Goal: Task Accomplishment & Management: Manage account settings

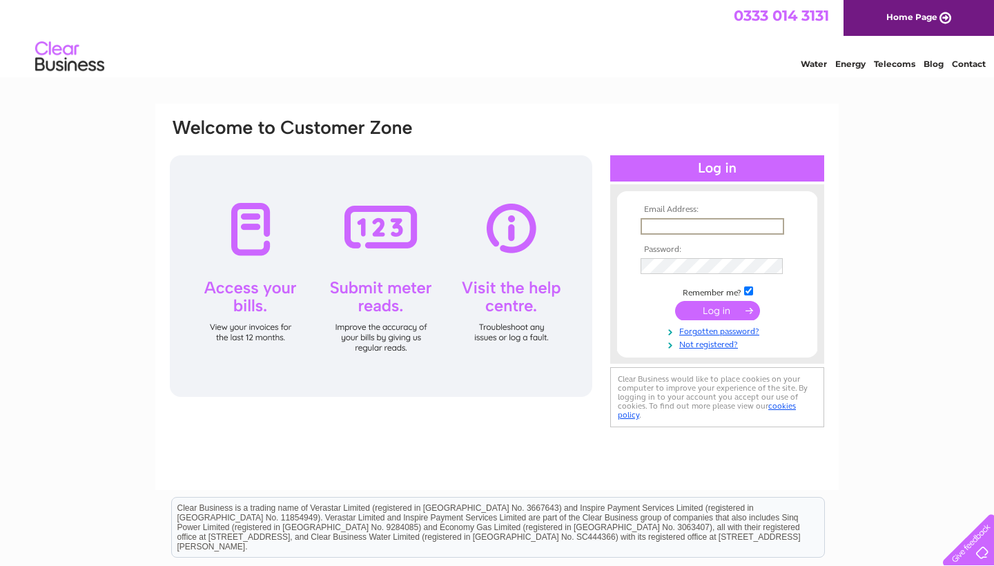
type input "sarahphillips002@gmail.com"
click at [717, 309] on input "submit" at bounding box center [717, 310] width 85 height 19
click at [723, 308] on input "submit" at bounding box center [717, 310] width 85 height 19
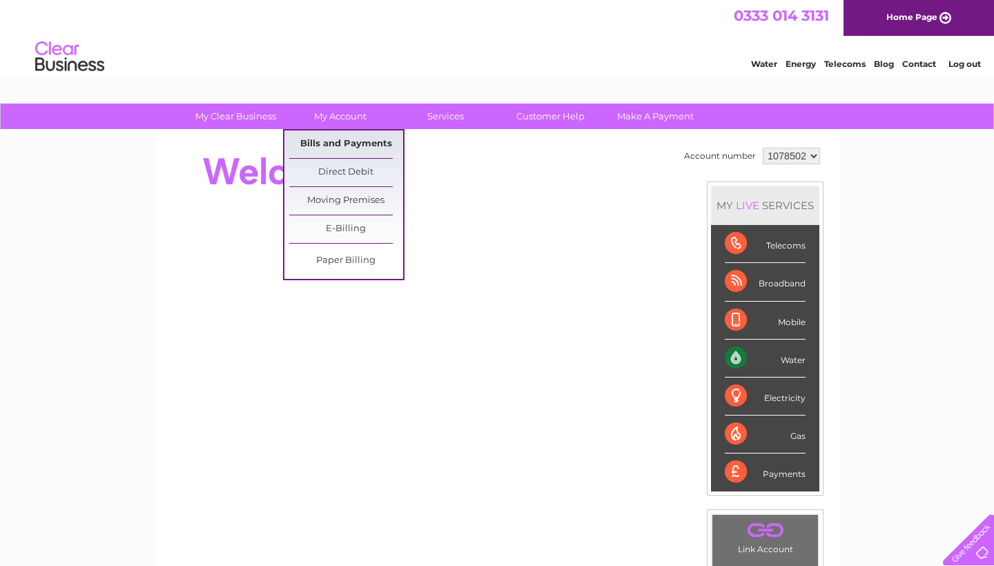
click at [342, 139] on link "Bills and Payments" at bounding box center [346, 144] width 114 height 28
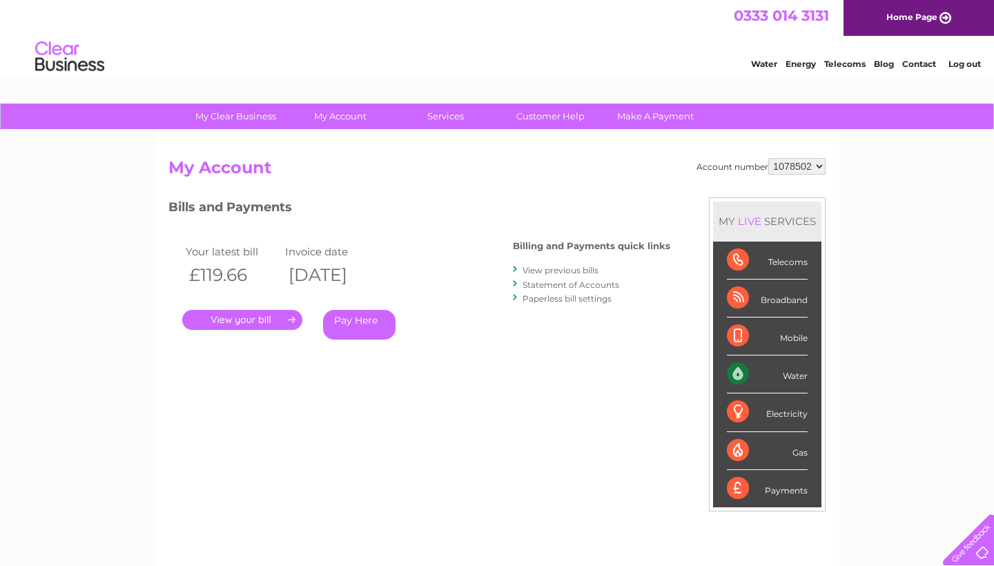
click at [248, 322] on link "." at bounding box center [242, 320] width 120 height 20
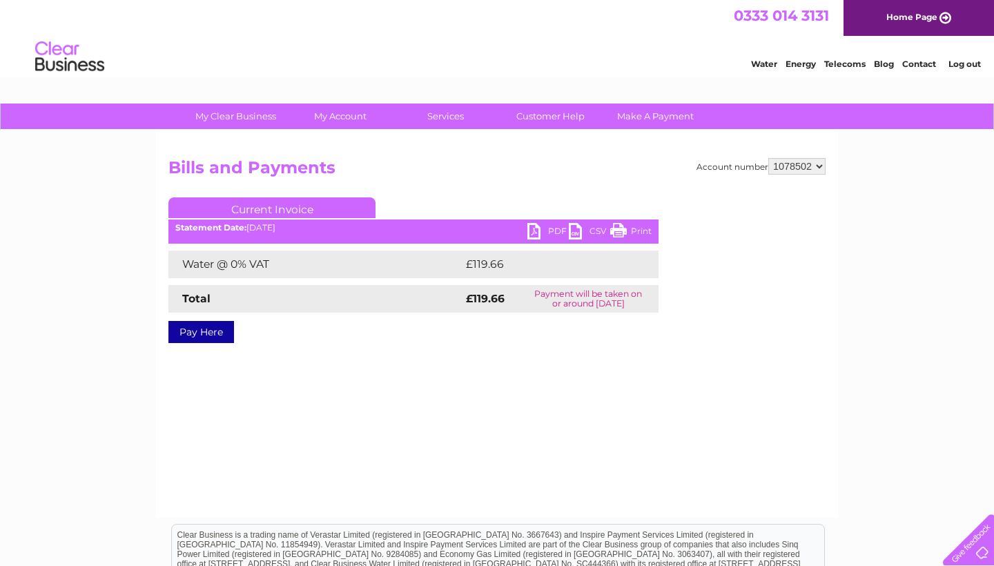
click at [538, 228] on link "PDF" at bounding box center [547, 233] width 41 height 20
